Goal: Find specific page/section: Find specific page/section

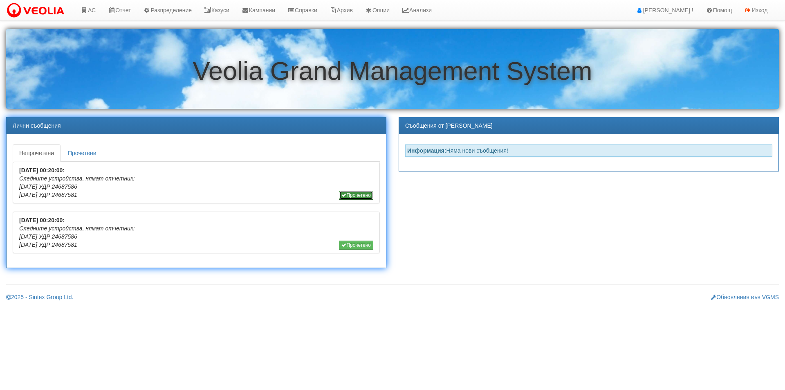
click at [367, 194] on button "Прочетено" at bounding box center [356, 195] width 34 height 9
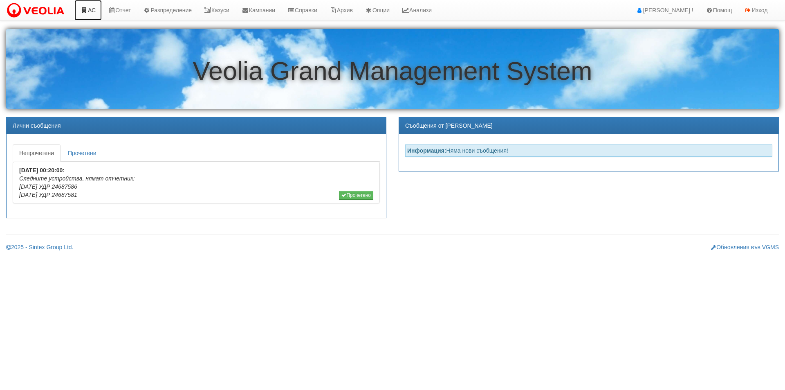
click at [98, 7] on link "АС" at bounding box center [87, 10] width 27 height 20
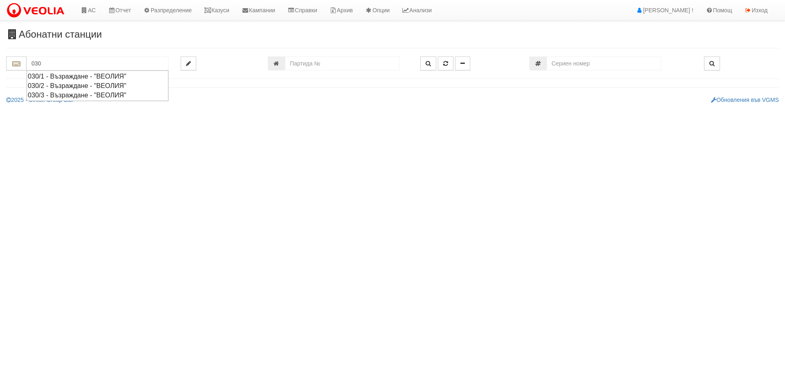
click at [97, 76] on div "030/1 - Възраждане - "ВЕОЛИЯ"" at bounding box center [97, 76] width 139 height 9
type input "030/1 - Възраждане - "ВЕОЛИЯ""
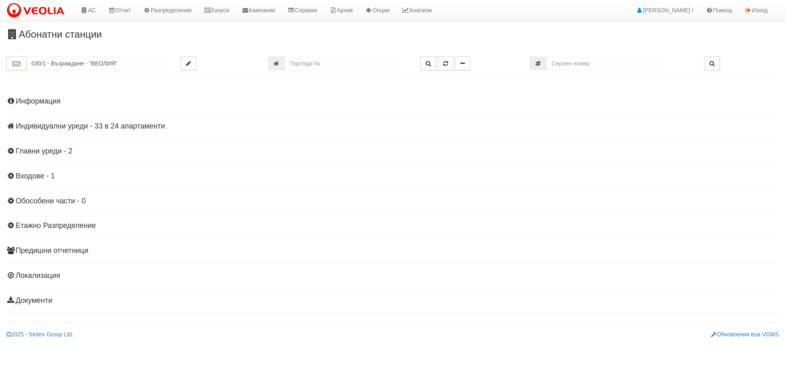
click at [106, 131] on div "Информация Параметри Брой Апартаменти: 24 Ползватели 07/2025 29 % 0 % 25" at bounding box center [392, 200] width 773 height 226
click at [103, 128] on h4 "Индивидуални уреди - 33 в 24 апартаменти" at bounding box center [392, 126] width 773 height 8
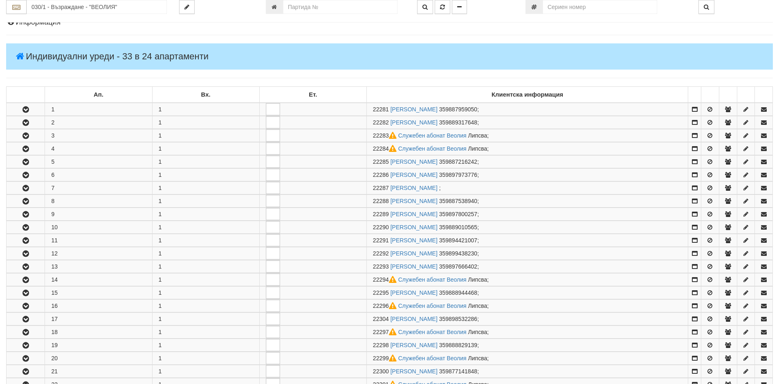
scroll to position [82, 0]
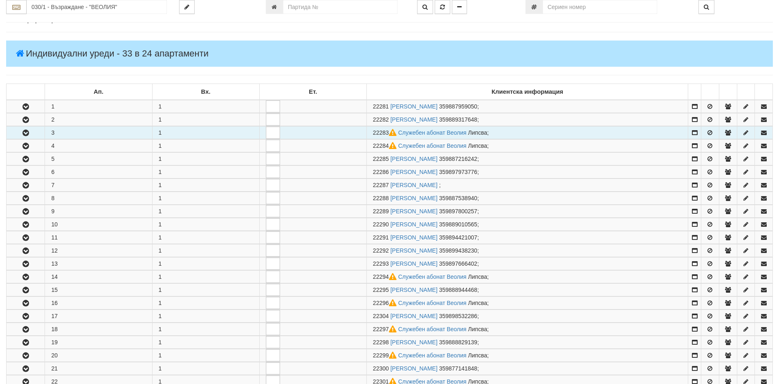
click at [27, 135] on icon "button" at bounding box center [26, 133] width 10 height 6
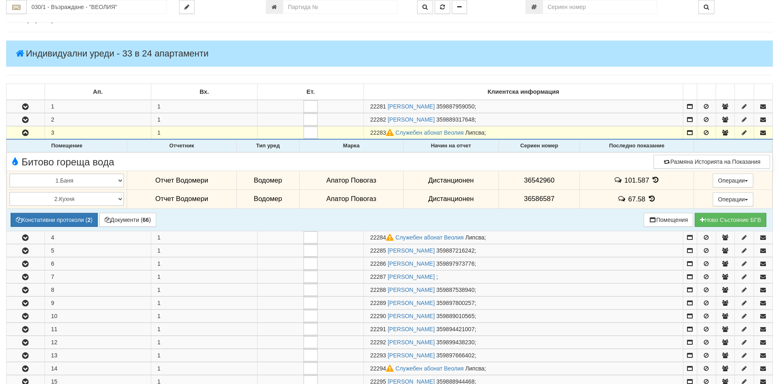
click at [651, 178] on icon at bounding box center [655, 179] width 9 height 7
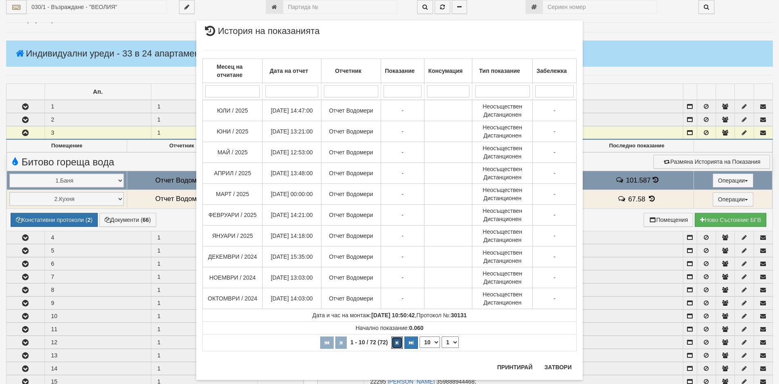
click at [396, 342] on icon "button" at bounding box center [397, 342] width 2 height 4
click at [394, 342] on button "button" at bounding box center [398, 342] width 11 height 12
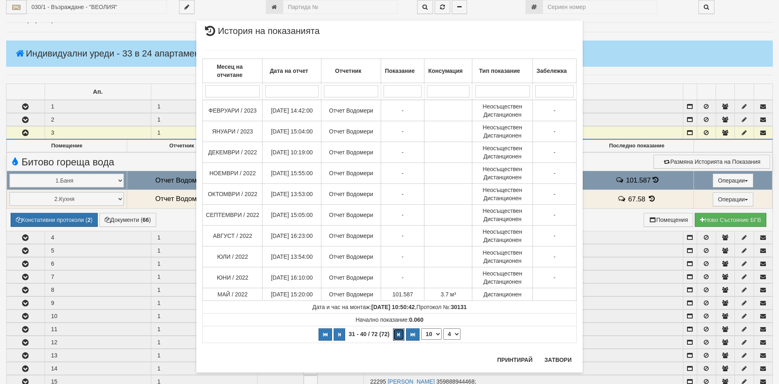
click at [393, 339] on button "button" at bounding box center [398, 334] width 11 height 12
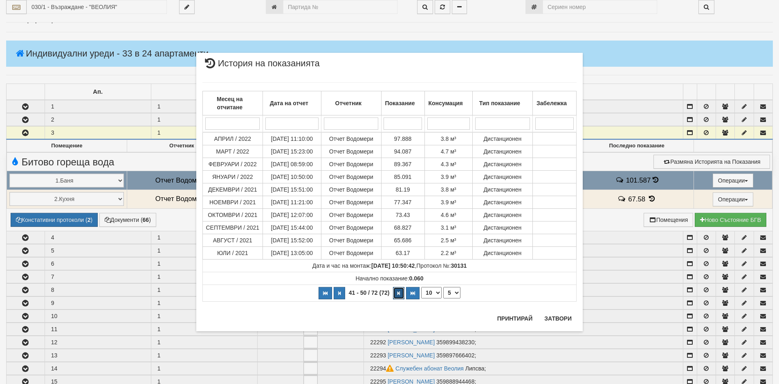
click at [398, 293] on icon "button" at bounding box center [399, 293] width 2 height 4
select select "8"
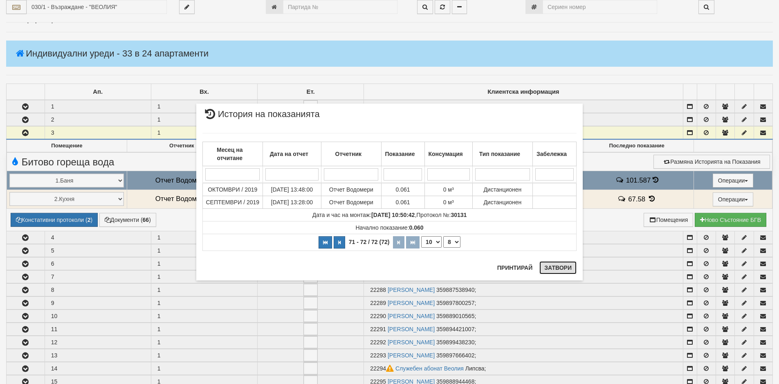
click at [567, 267] on button "Затвори" at bounding box center [558, 267] width 37 height 13
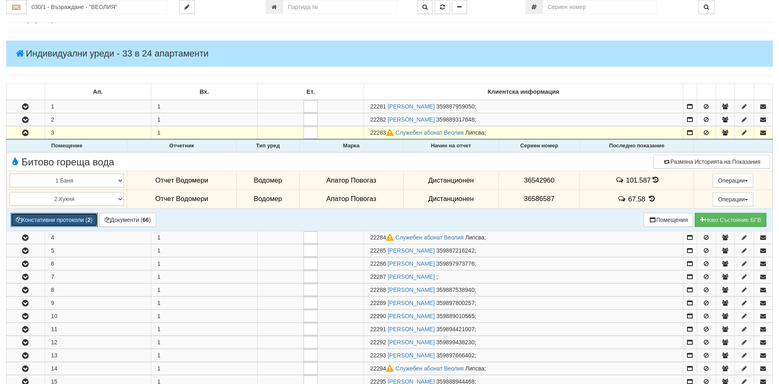
click at [63, 214] on button "Констативни протоколи ( 2 )" at bounding box center [54, 220] width 87 height 14
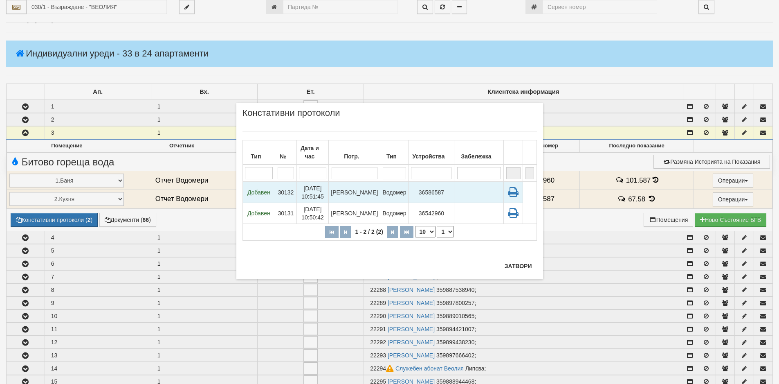
click at [262, 193] on td "Добавен" at bounding box center [259, 192] width 33 height 21
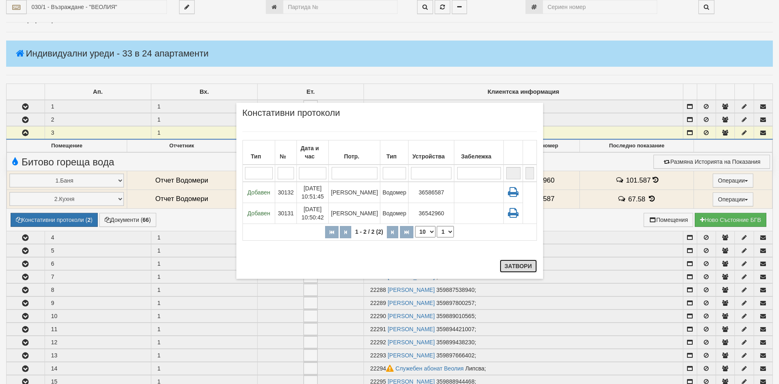
click at [513, 268] on button "Затвори" at bounding box center [518, 265] width 37 height 13
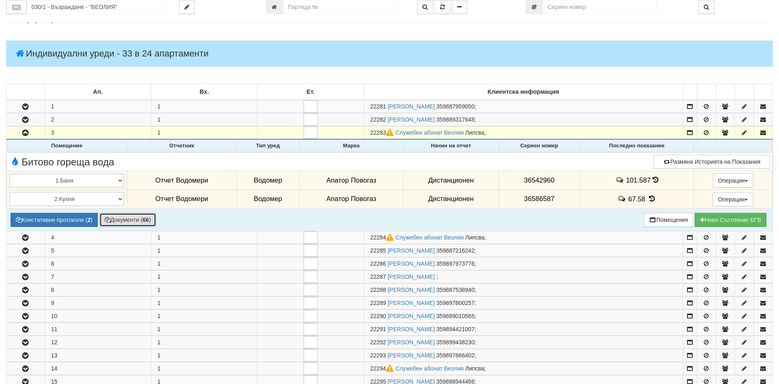
click at [133, 213] on button "Документи ( 66 )" at bounding box center [127, 220] width 57 height 14
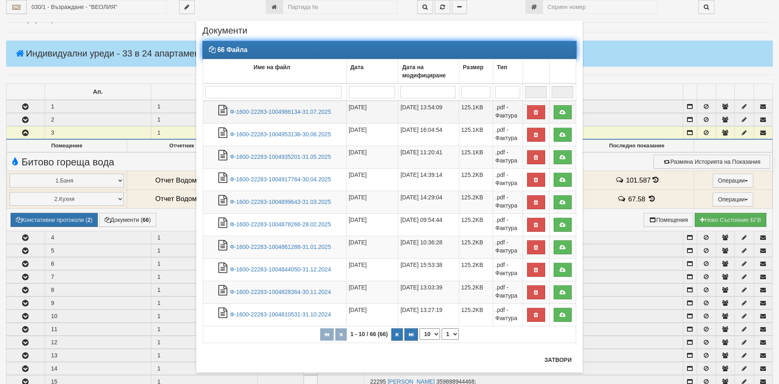
click at [282, 115] on td "Ф-1600-22283-1004986134-31.07.2025" at bounding box center [275, 112] width 144 height 23
click at [281, 111] on link "Ф-1600-22283-1004986134-31.07.2025" at bounding box center [280, 111] width 101 height 7
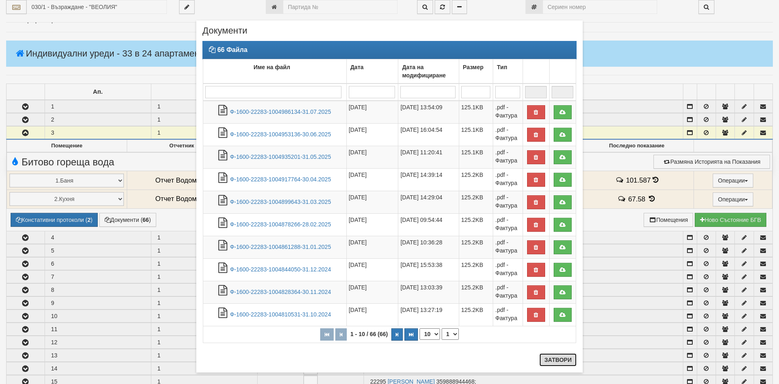
click at [558, 360] on button "Затвори" at bounding box center [558, 359] width 37 height 13
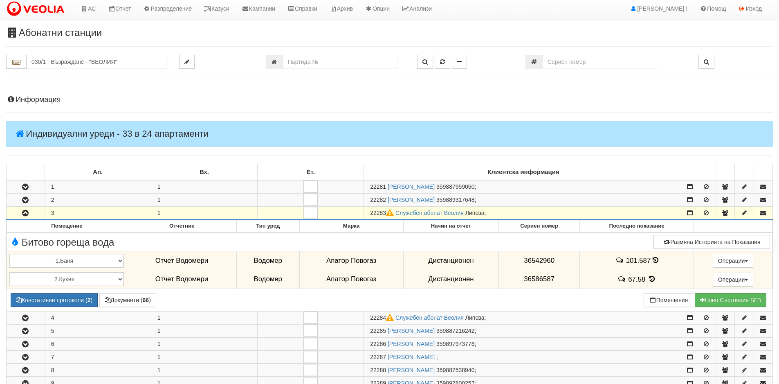
scroll to position [0, 0]
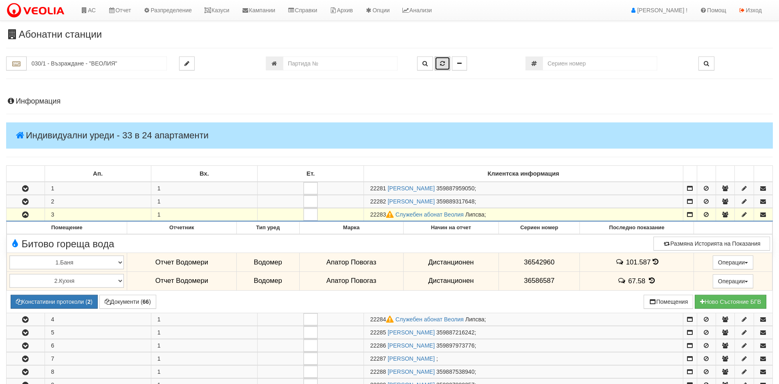
click at [445, 66] on icon "button" at bounding box center [442, 64] width 5 height 6
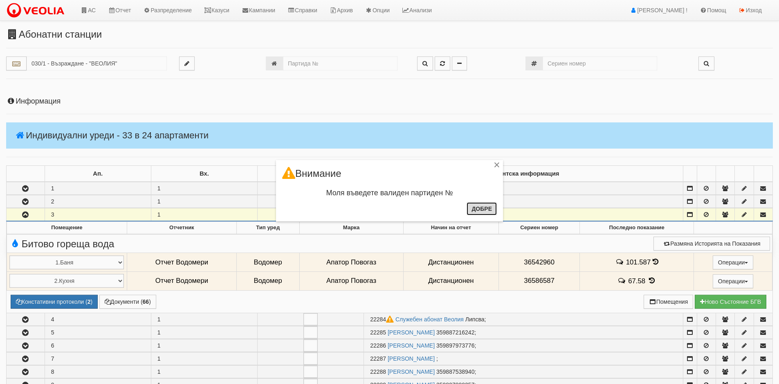
click at [490, 208] on button "Добре" at bounding box center [482, 208] width 30 height 13
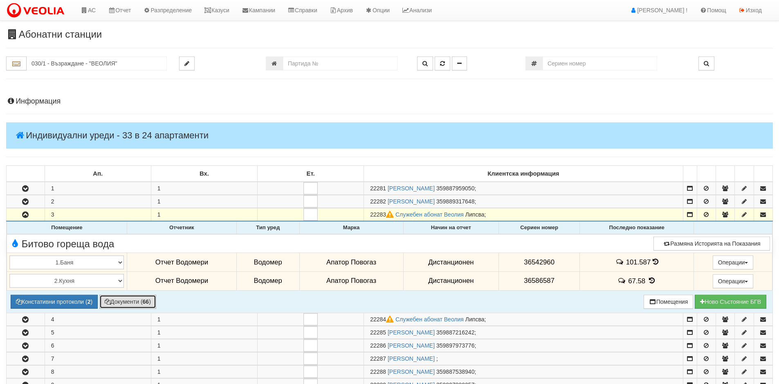
click at [152, 299] on button "Документи ( 66 )" at bounding box center [127, 302] width 57 height 14
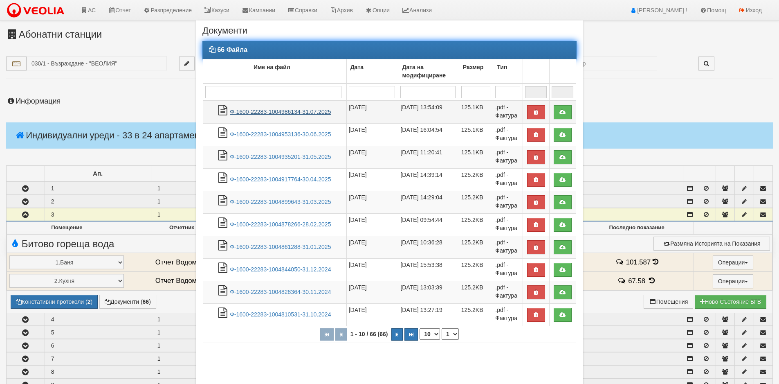
click at [297, 112] on link "Ф-1600-22283-1004986134-31.07.2025" at bounding box center [280, 111] width 101 height 7
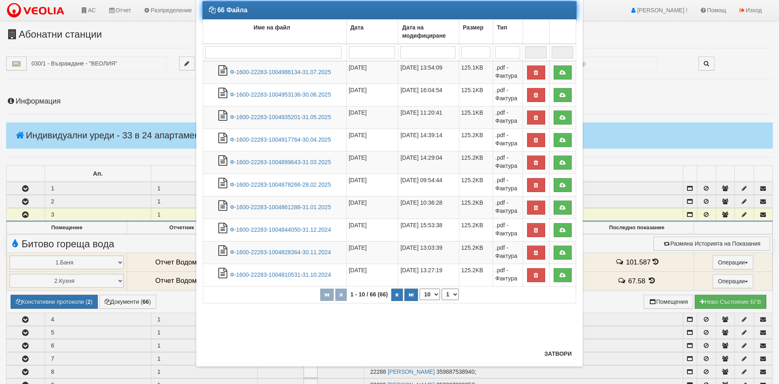
scroll to position [43, 0]
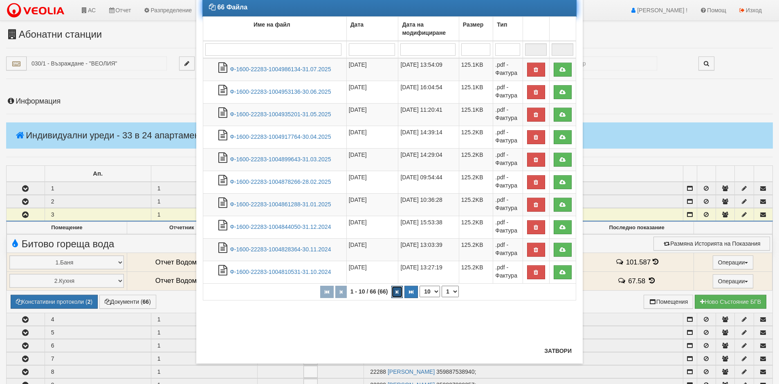
click at [397, 292] on button "button" at bounding box center [396, 292] width 11 height 12
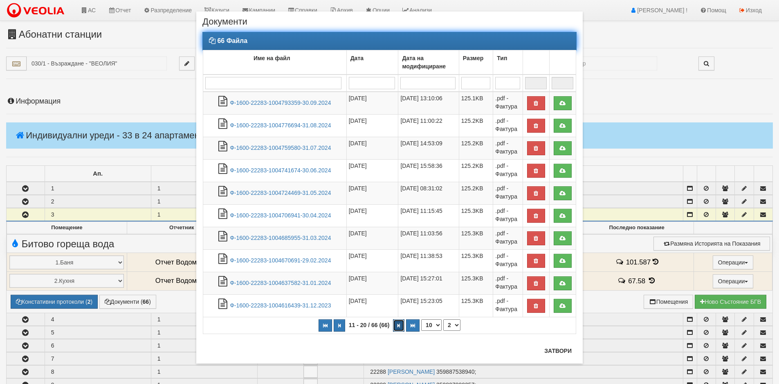
scroll to position [9, 0]
click at [397, 327] on button "button" at bounding box center [398, 325] width 11 height 12
click at [398, 327] on icon "button" at bounding box center [399, 325] width 2 height 4
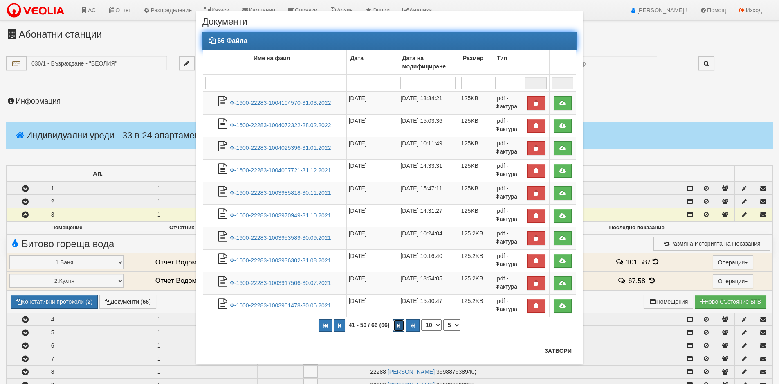
select select "6"
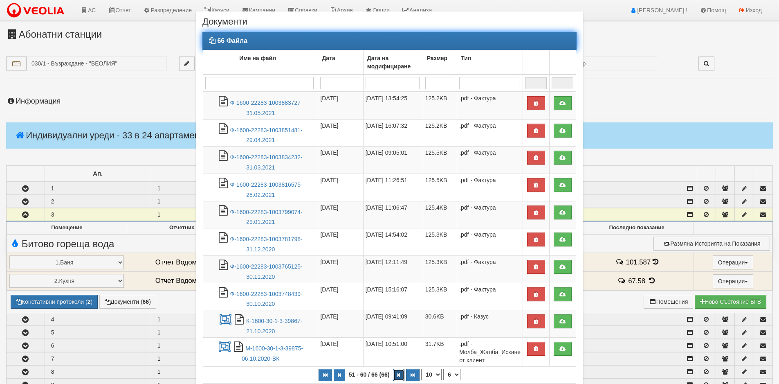
scroll to position [40, 0]
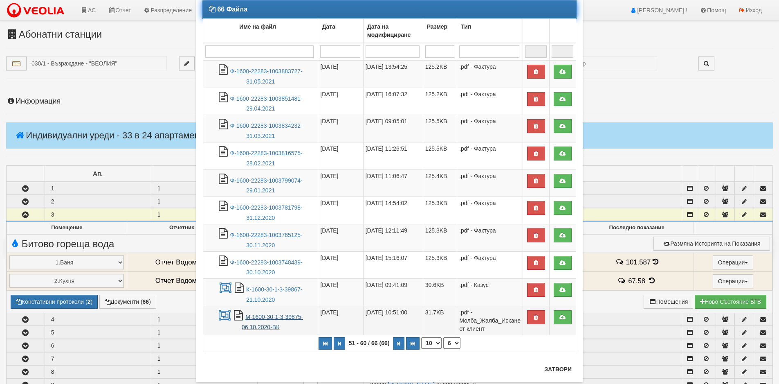
click at [285, 316] on link "М-1600-30-1-3-39875-06.10.2020-ВК" at bounding box center [272, 321] width 61 height 17
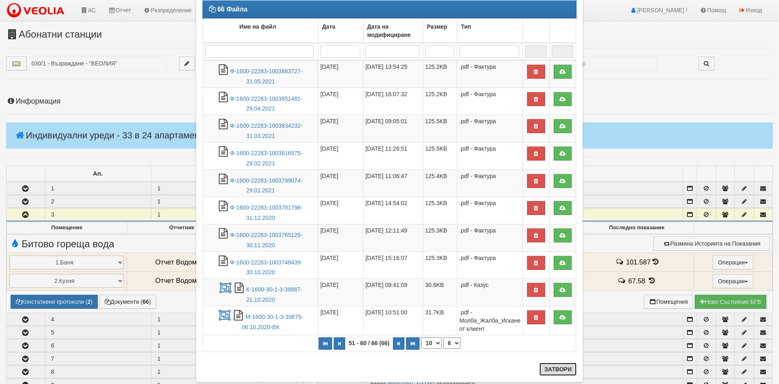
click at [552, 372] on button "Затвори" at bounding box center [558, 368] width 37 height 13
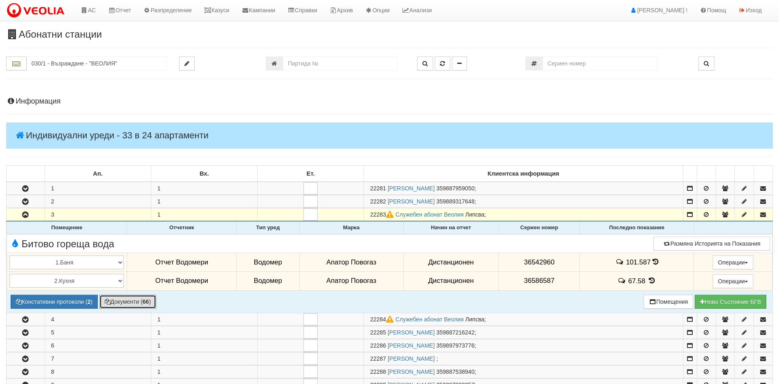
scroll to position [123, 0]
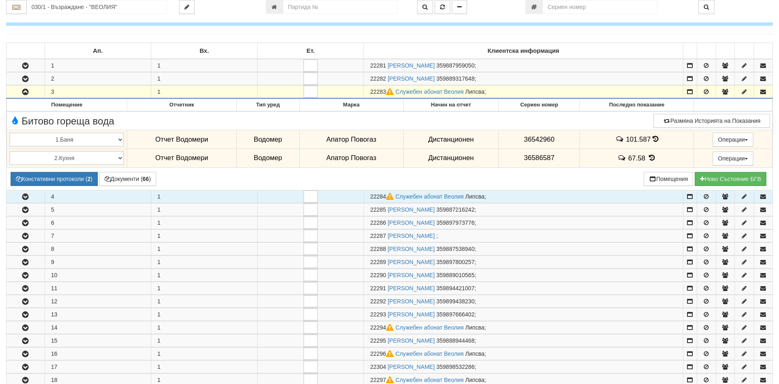
click at [18, 197] on button "button" at bounding box center [26, 196] width 38 height 12
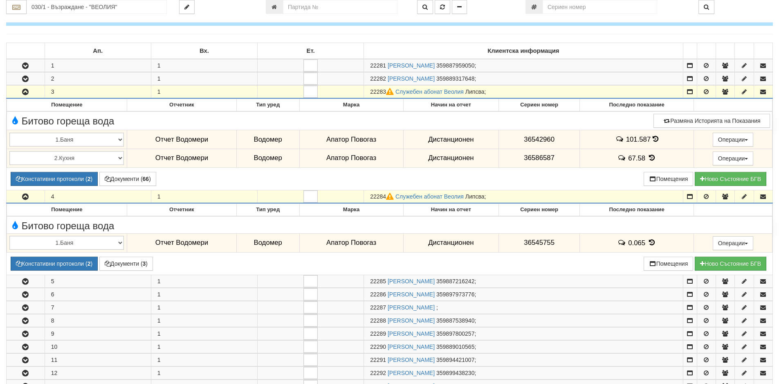
click at [416, 191] on td "22284 Служебен абонат Веолия Липсва ;" at bounding box center [523, 196] width 319 height 13
click at [416, 193] on link "Служебен абонат Веолия" at bounding box center [430, 196] width 68 height 7
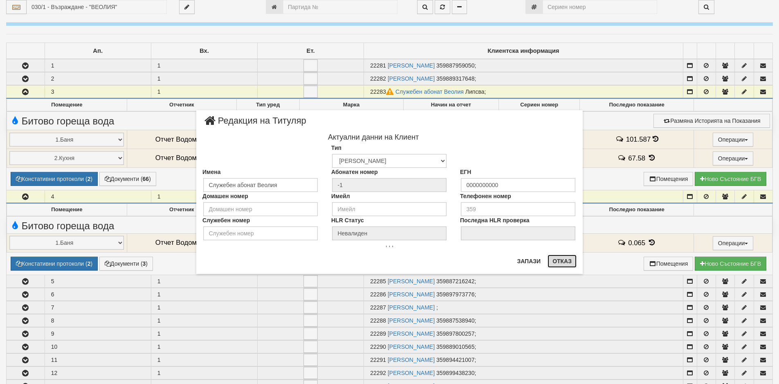
drag, startPoint x: 559, startPoint y: 261, endPoint x: 244, endPoint y: 264, distance: 314.6
click at [558, 261] on button "Отказ" at bounding box center [562, 260] width 29 height 13
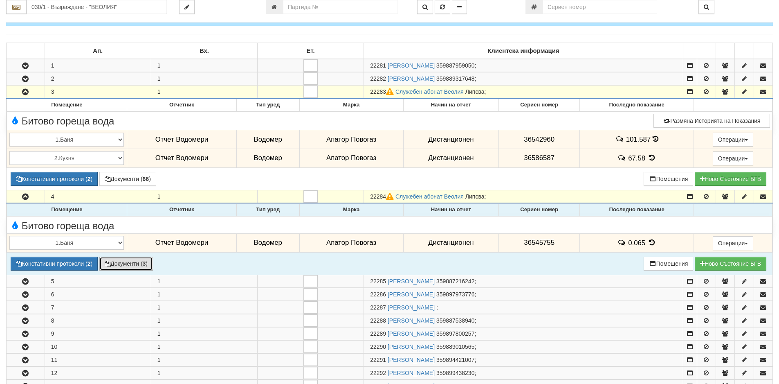
click at [149, 262] on button "Документи ( 3 )" at bounding box center [126, 263] width 54 height 14
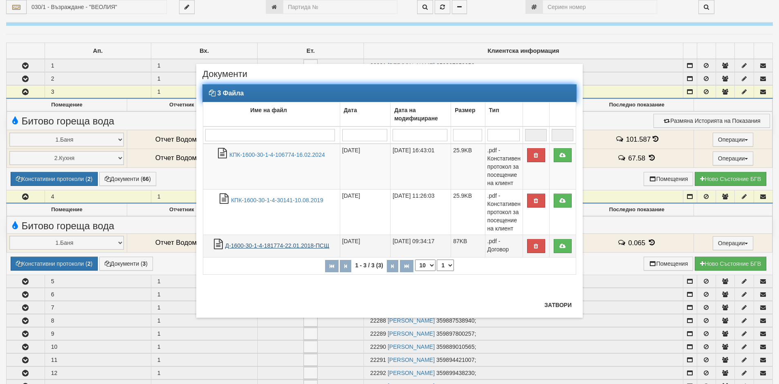
click at [287, 245] on link "Д-1600-30-1-4-181774-22.01.2018-ПСЩ" at bounding box center [277, 245] width 104 height 7
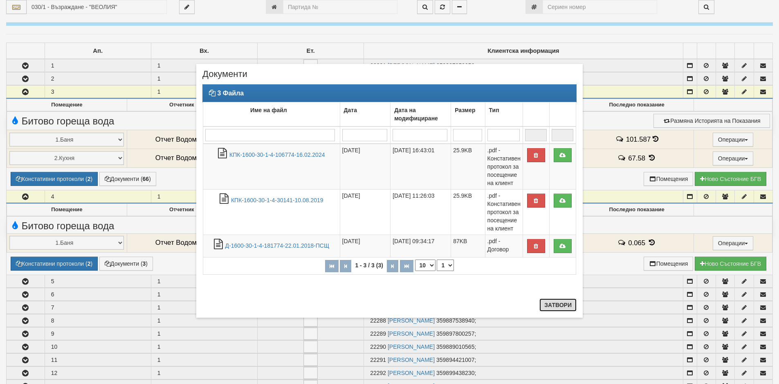
click at [560, 304] on button "Затвори" at bounding box center [558, 304] width 37 height 13
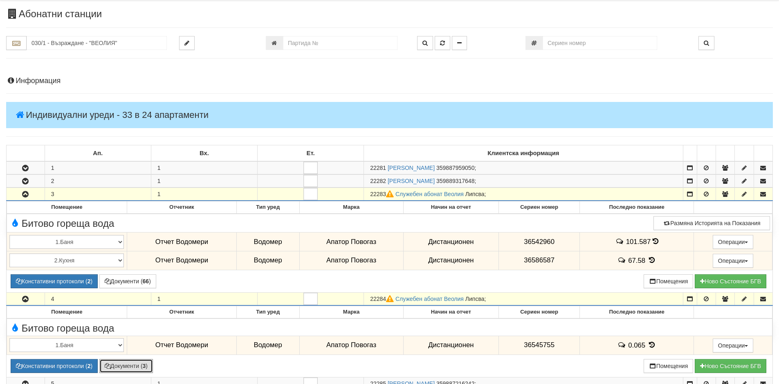
scroll to position [0, 0]
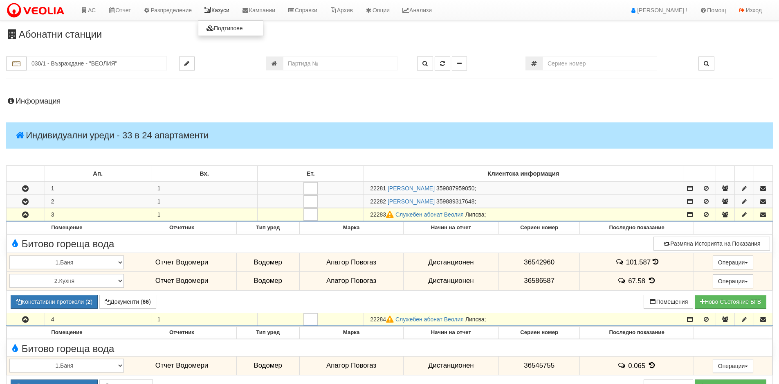
click at [210, 11] on icon at bounding box center [207, 10] width 7 height 6
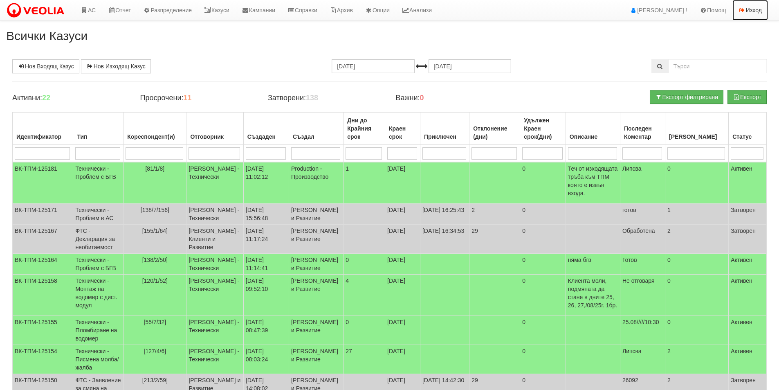
click at [749, 8] on link "Изход" at bounding box center [751, 10] width 36 height 20
